Goal: Information Seeking & Learning: Learn about a topic

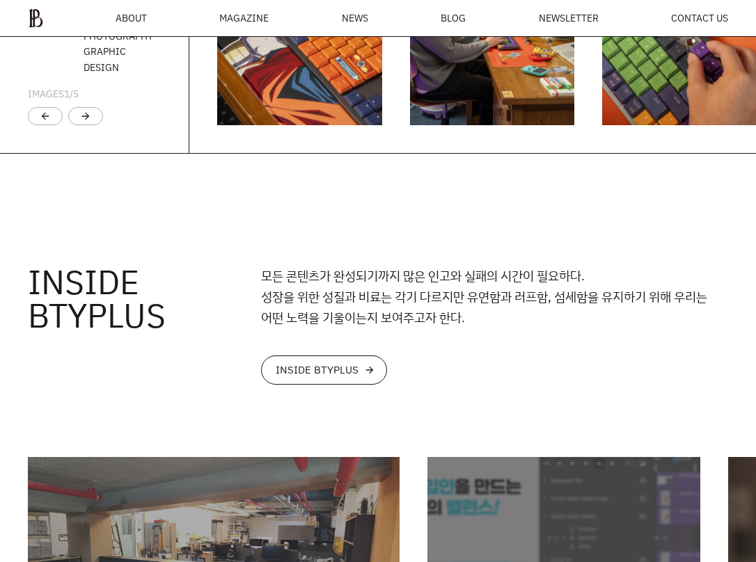
scroll to position [2562, 0]
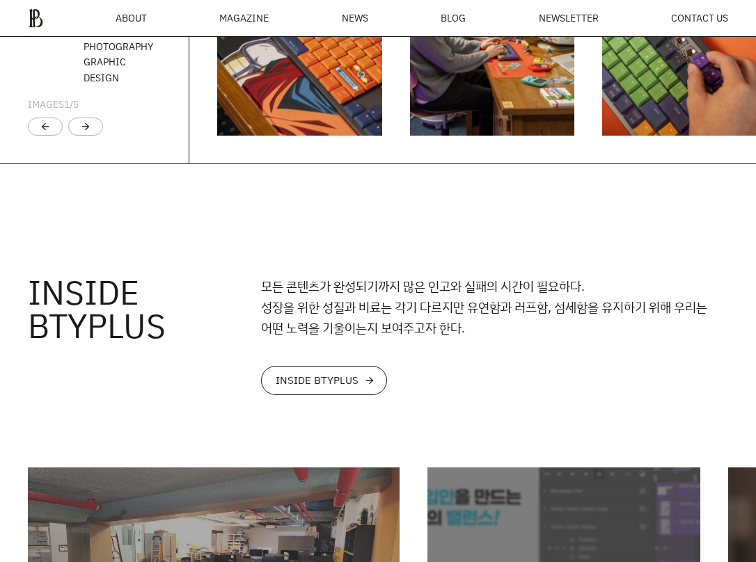
click at [356, 369] on link "INSIDE BTYPLUS arrow_forward" at bounding box center [324, 380] width 126 height 29
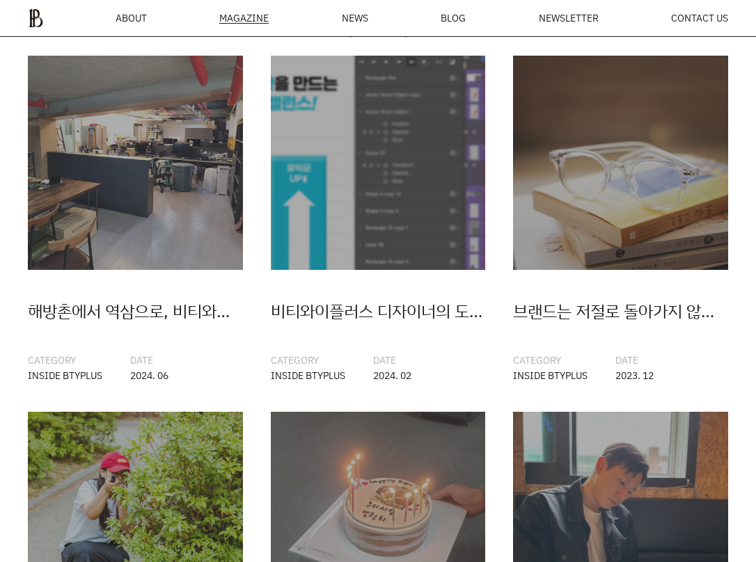
scroll to position [280, 0]
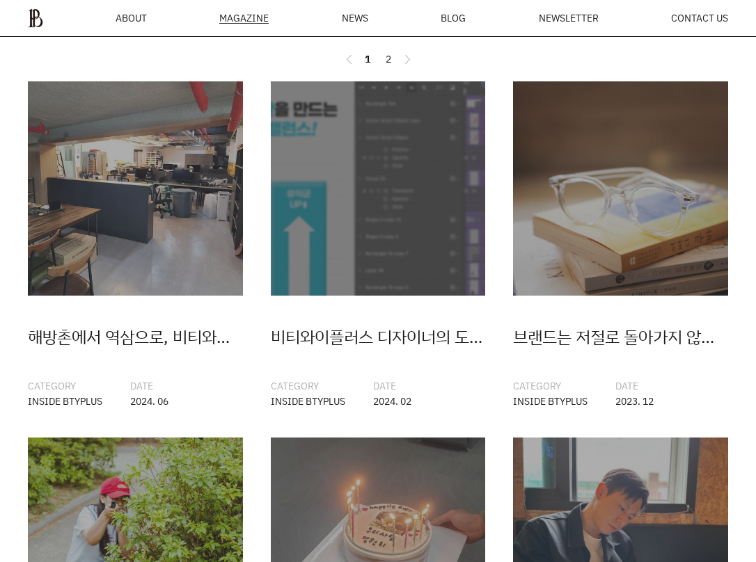
click at [389, 60] on link "2" at bounding box center [388, 59] width 17 height 17
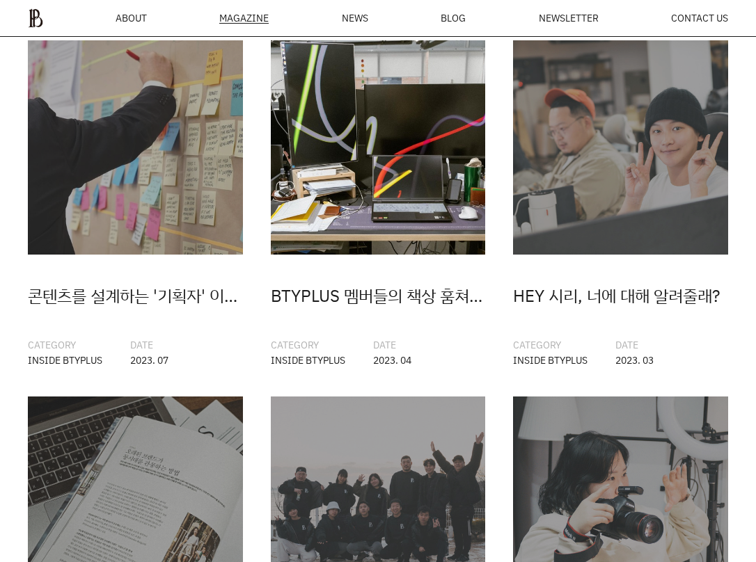
scroll to position [95, 0]
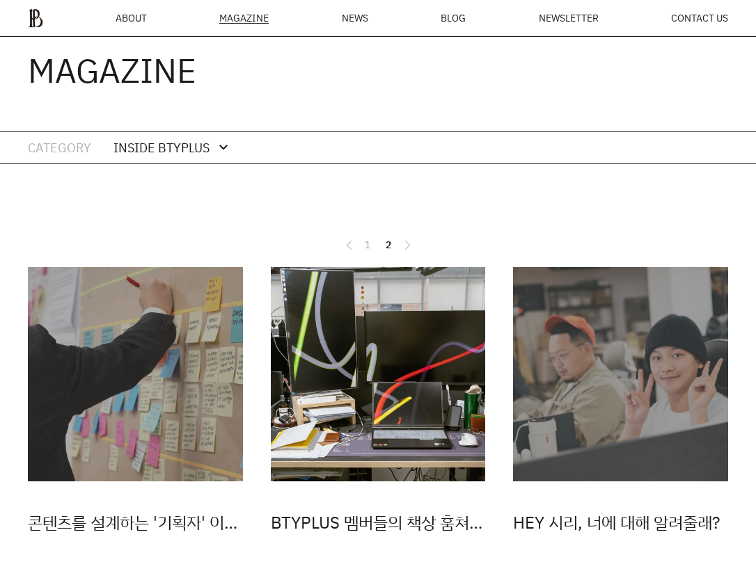
click at [438, 356] on img at bounding box center [378, 374] width 215 height 215
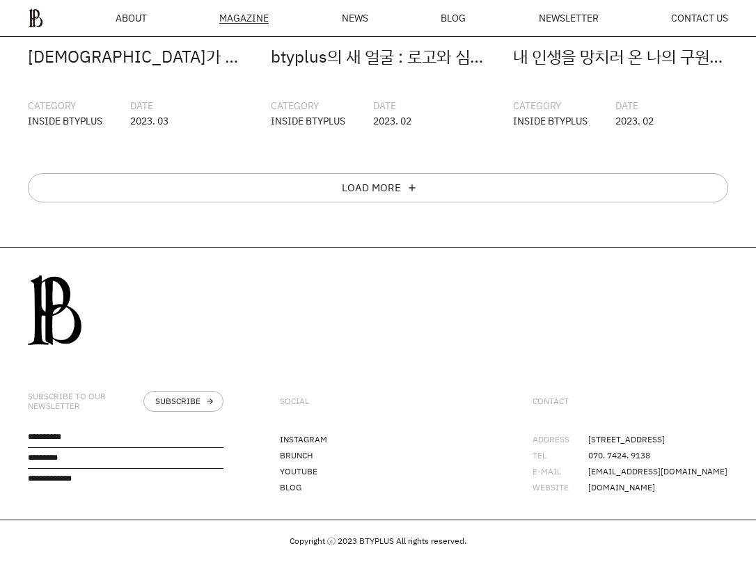
scroll to position [923, 0]
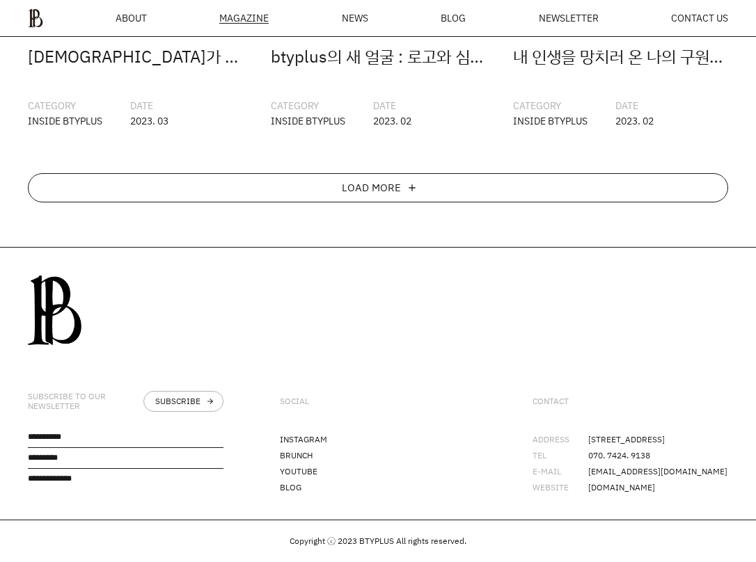
click at [405, 173] on div "LOAD MORE add" at bounding box center [378, 187] width 700 height 29
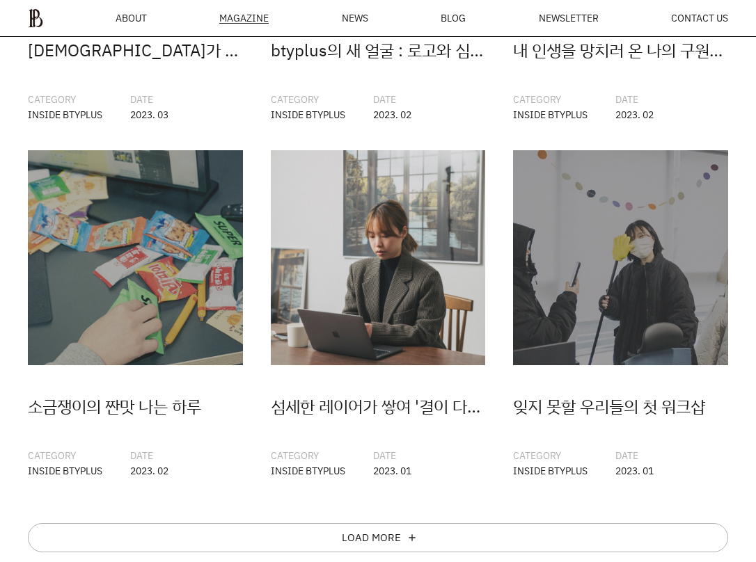
click at [410, 372] on link "섬세한 레이어가 쌓여 '결이 다른 결'을 만들다 CATEGORY INSIDE BTYPLUS DATE 2023. 01" at bounding box center [378, 314] width 215 height 328
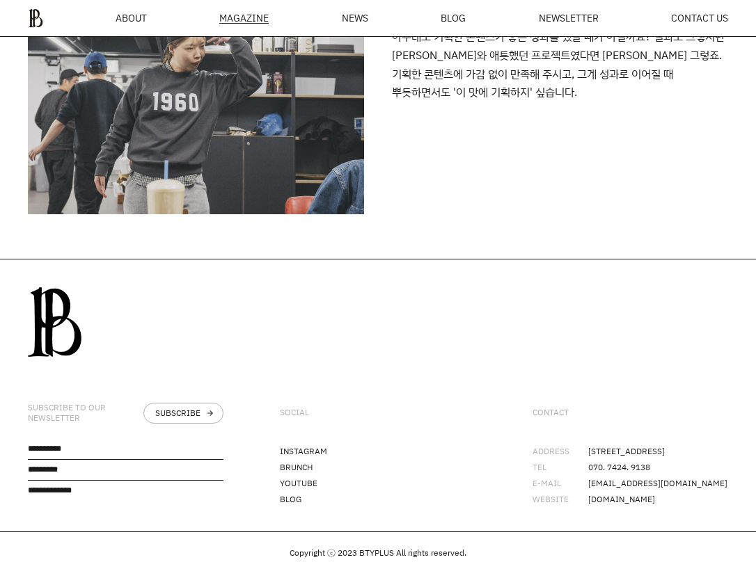
scroll to position [3425, 0]
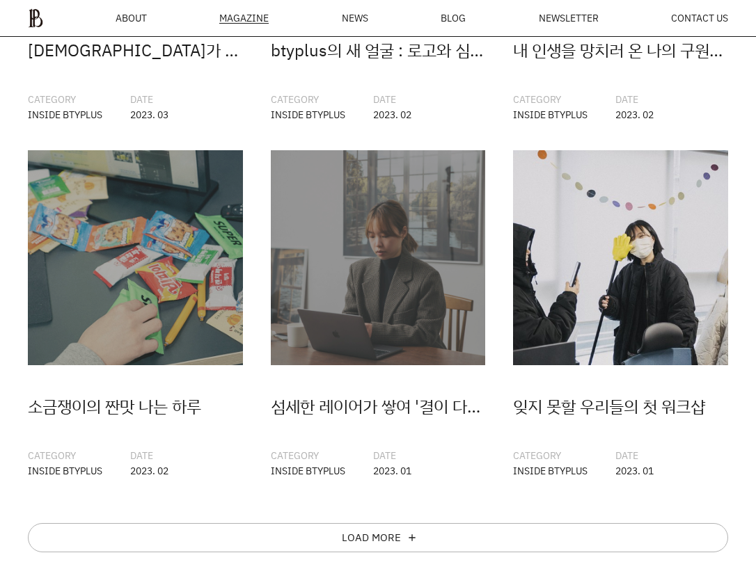
click at [603, 287] on img at bounding box center [620, 257] width 215 height 215
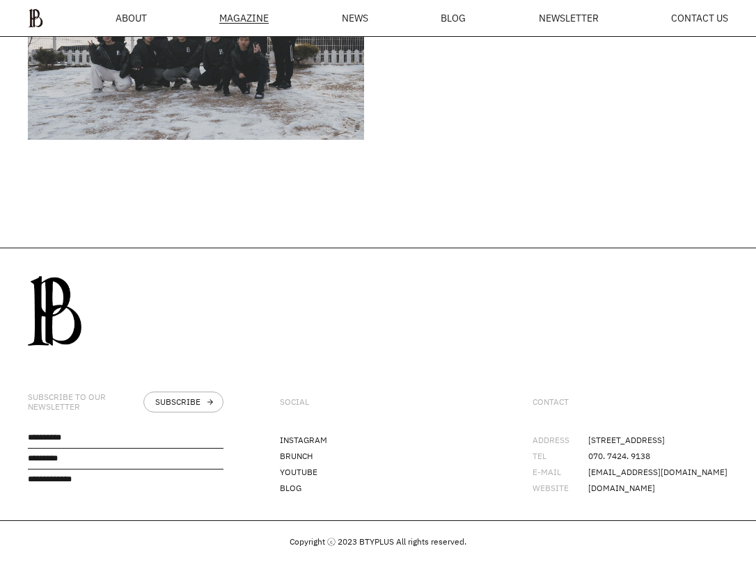
scroll to position [9420, 0]
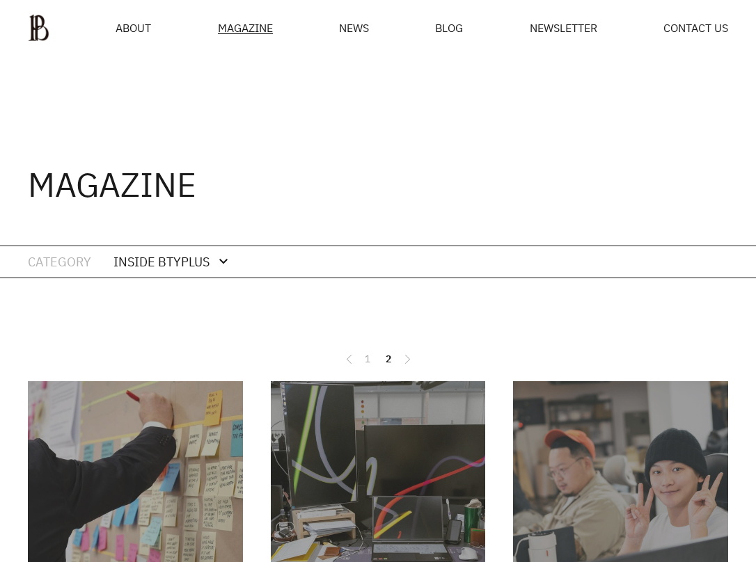
click at [141, 31] on span "ABOUT" at bounding box center [132, 27] width 35 height 11
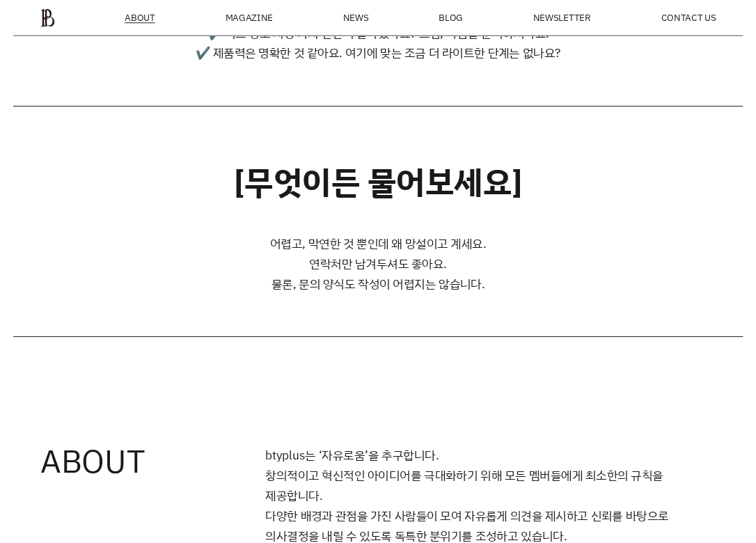
scroll to position [600, 0]
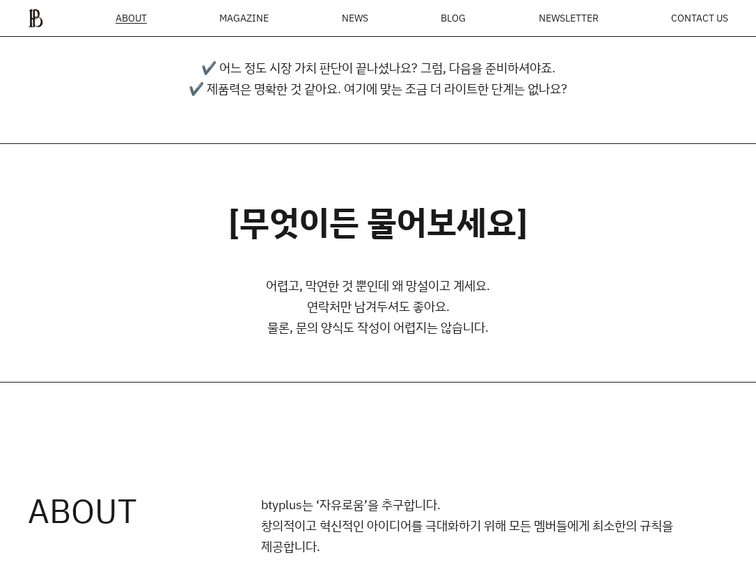
click at [242, 18] on div "MAGAZINE" at bounding box center [243, 18] width 49 height 10
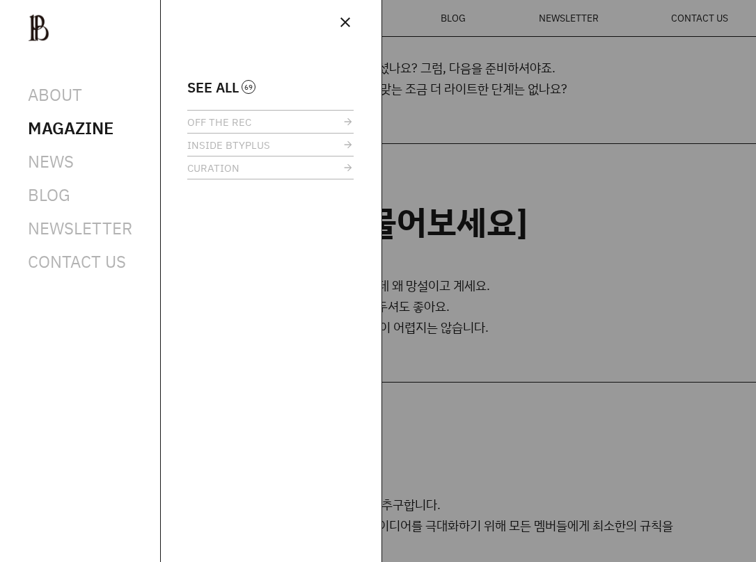
click at [342, 25] on span "close" at bounding box center [345, 22] width 17 height 17
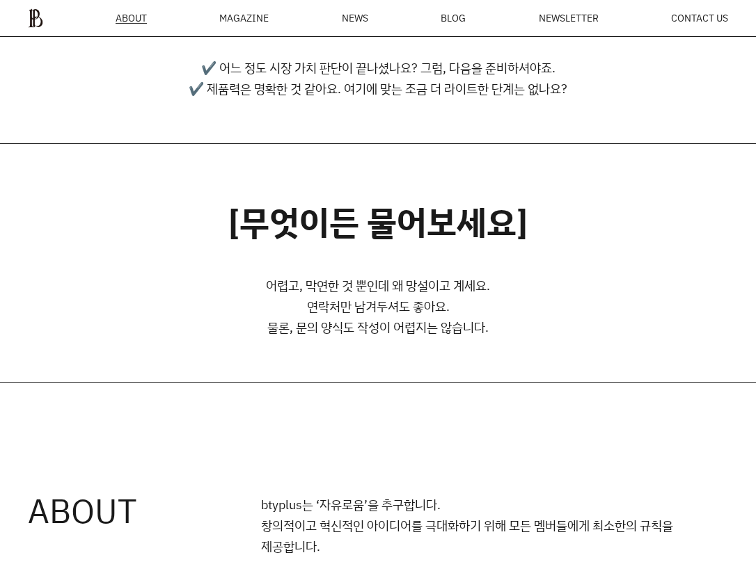
click at [238, 22] on div "MAGAZINE" at bounding box center [243, 18] width 49 height 10
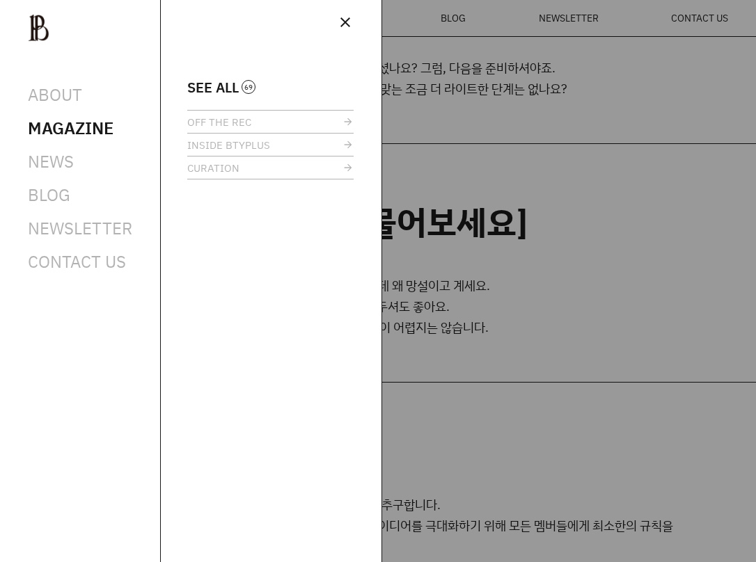
click at [78, 127] on span "MAGAZINE" at bounding box center [71, 128] width 86 height 22
click at [340, 23] on span "close" at bounding box center [345, 22] width 17 height 17
